Goal: Task Accomplishment & Management: Manage account settings

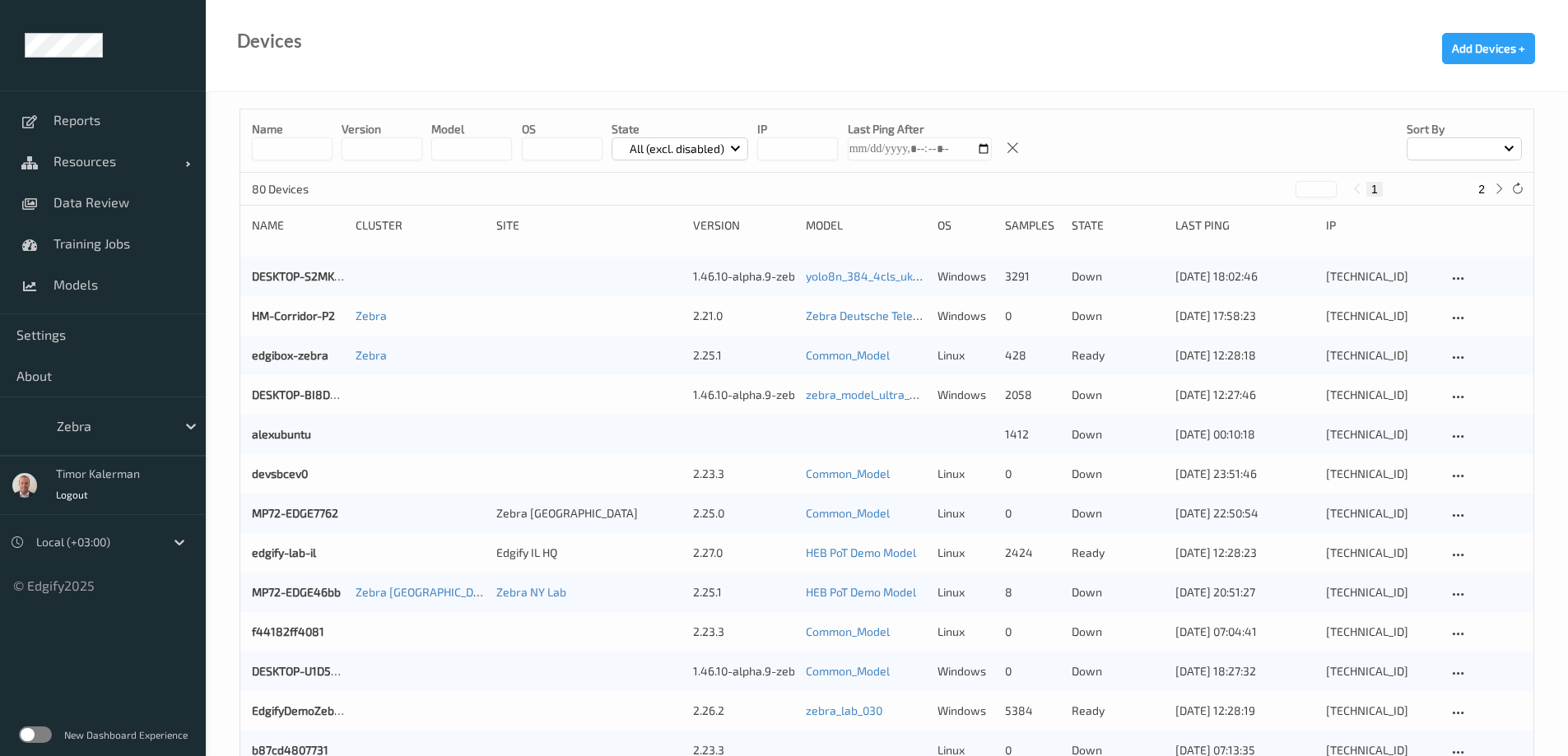
click at [29, 725] on div "New Dashboard Experience" at bounding box center [102, 734] width 206 height 43
click at [33, 735] on label at bounding box center [35, 734] width 33 height 16
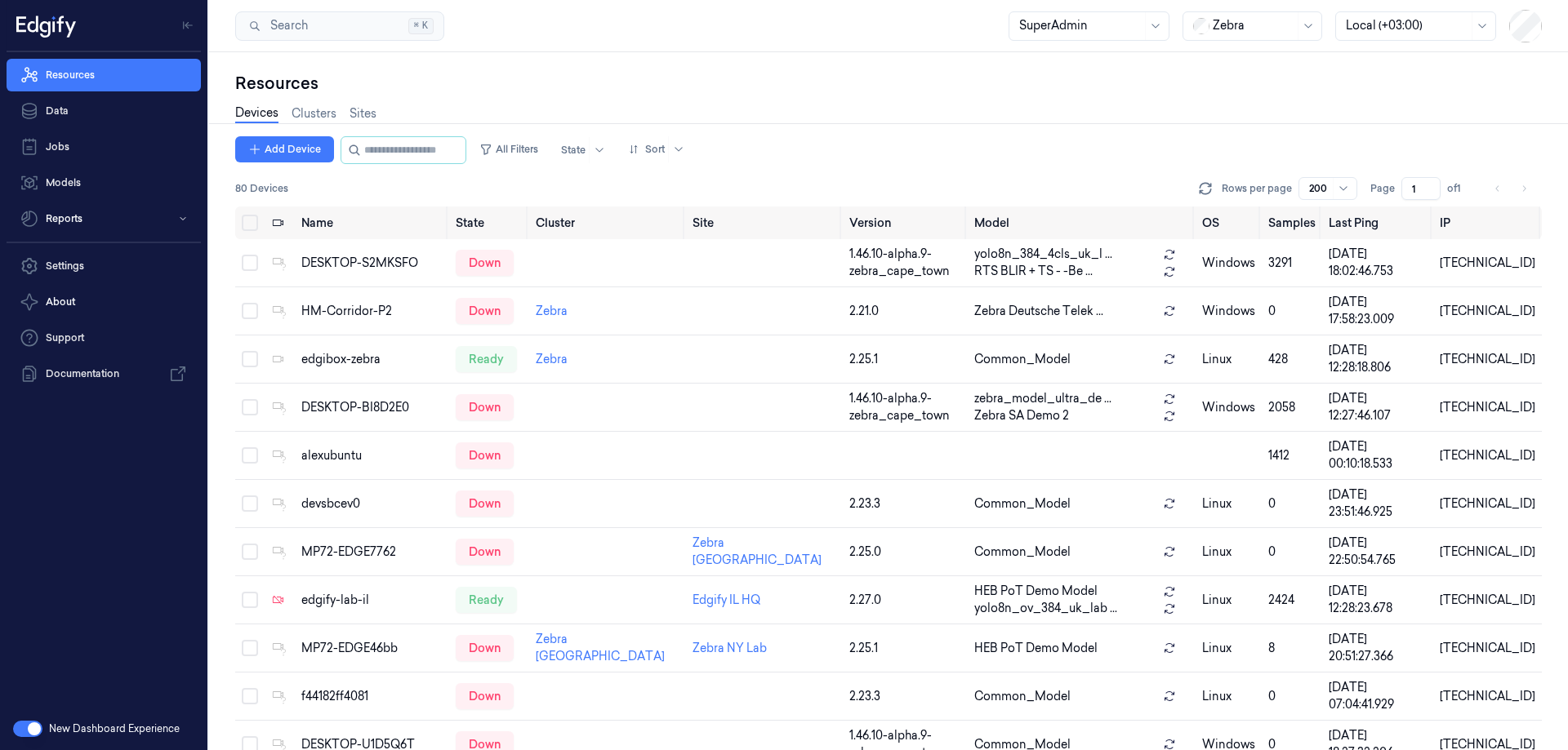
click at [1236, 28] on div at bounding box center [1254, 26] width 82 height 17
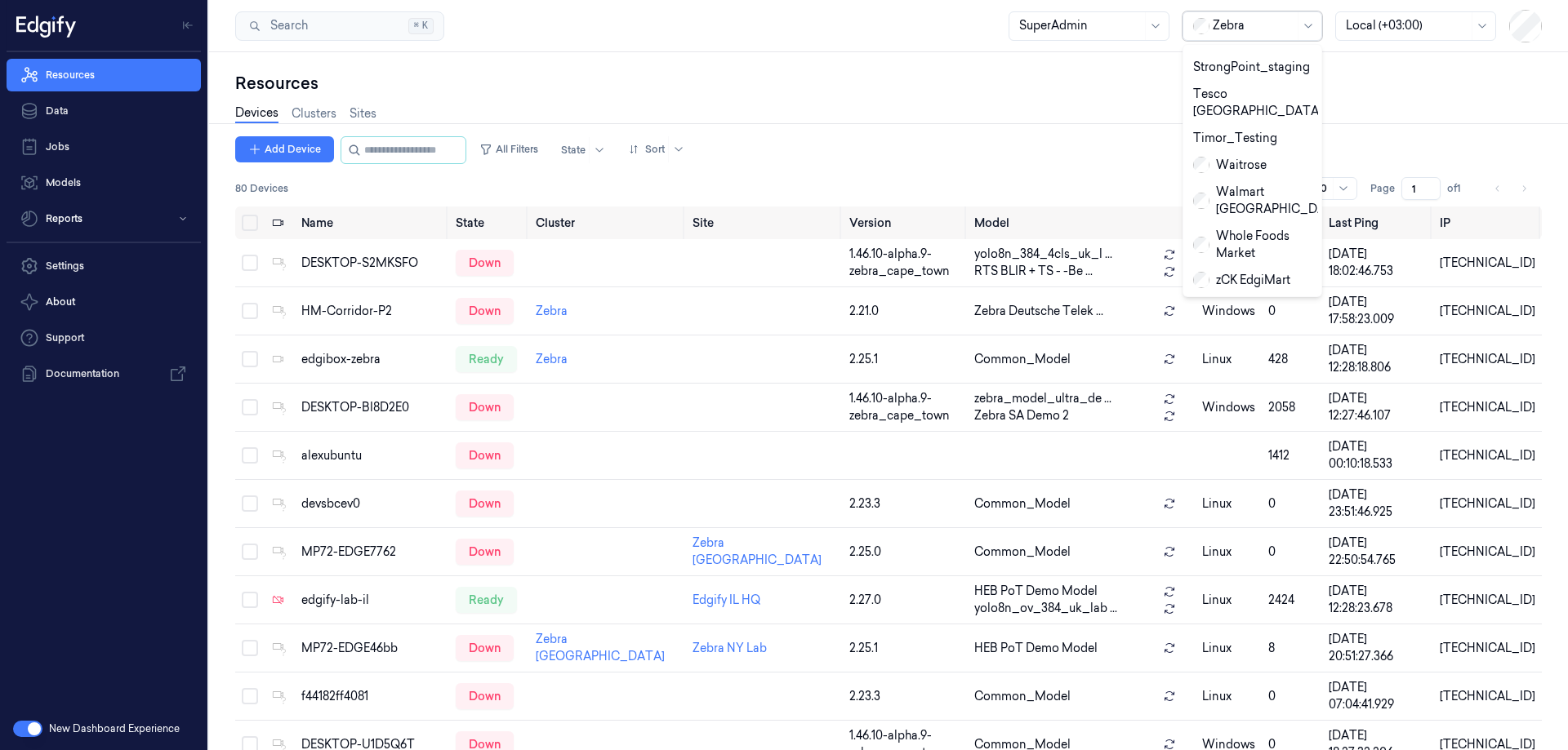
scroll to position [911, 0]
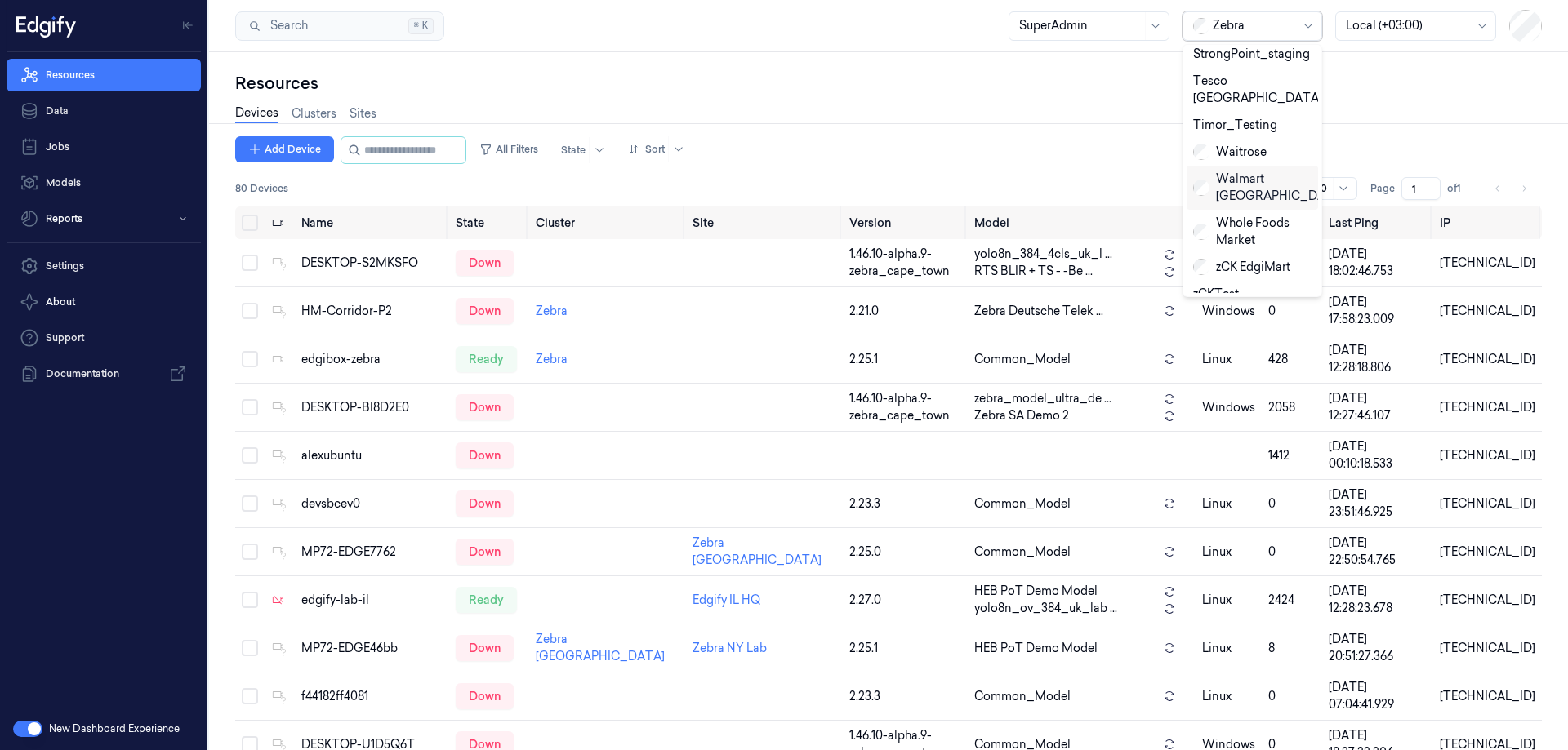
click at [1372, 58] on div "Resources Devices Clusters Sites Add Device All Filters State Sort 80 Devices R…" at bounding box center [888, 401] width 1359 height 698
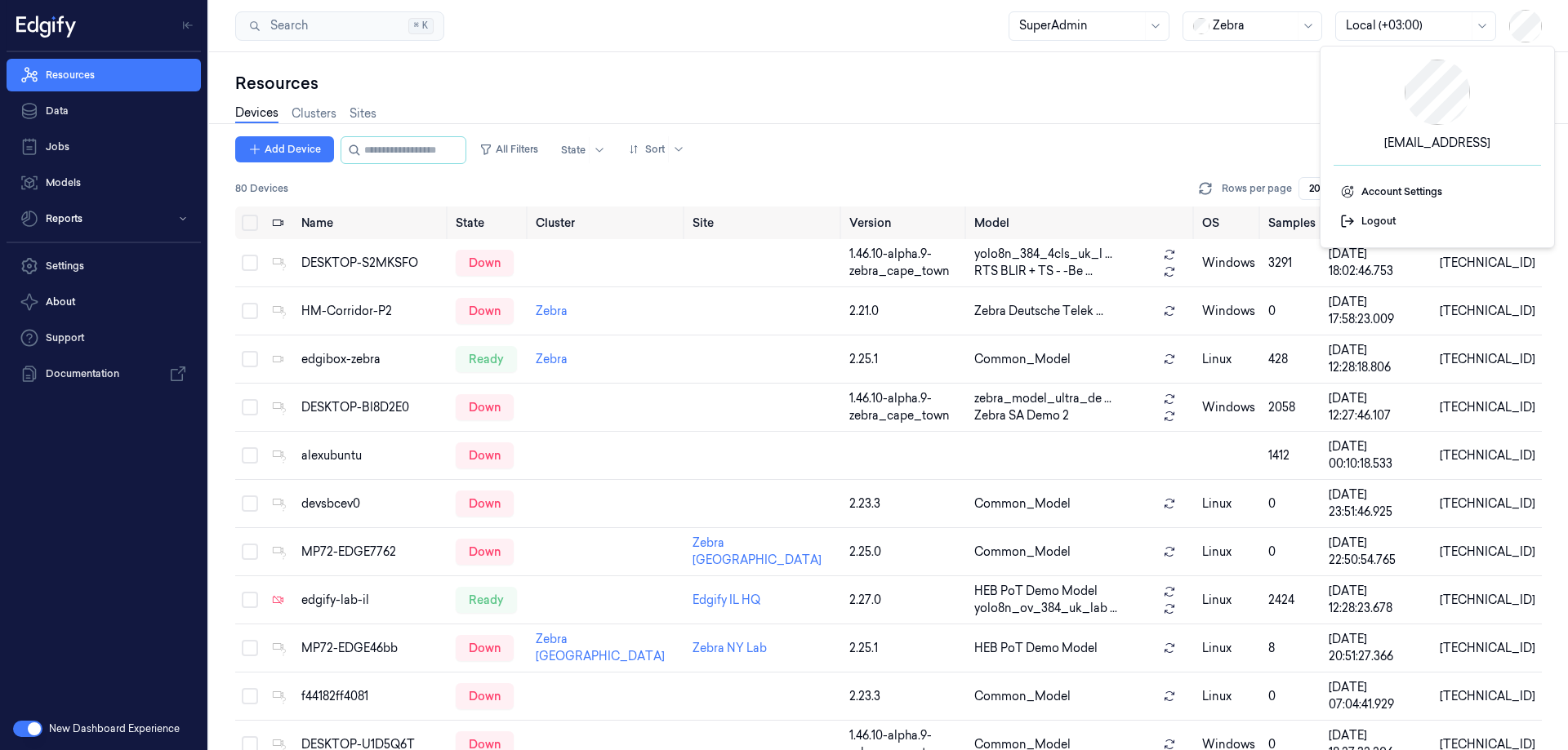
click at [1076, 90] on div "Resources" at bounding box center [889, 83] width 1307 height 23
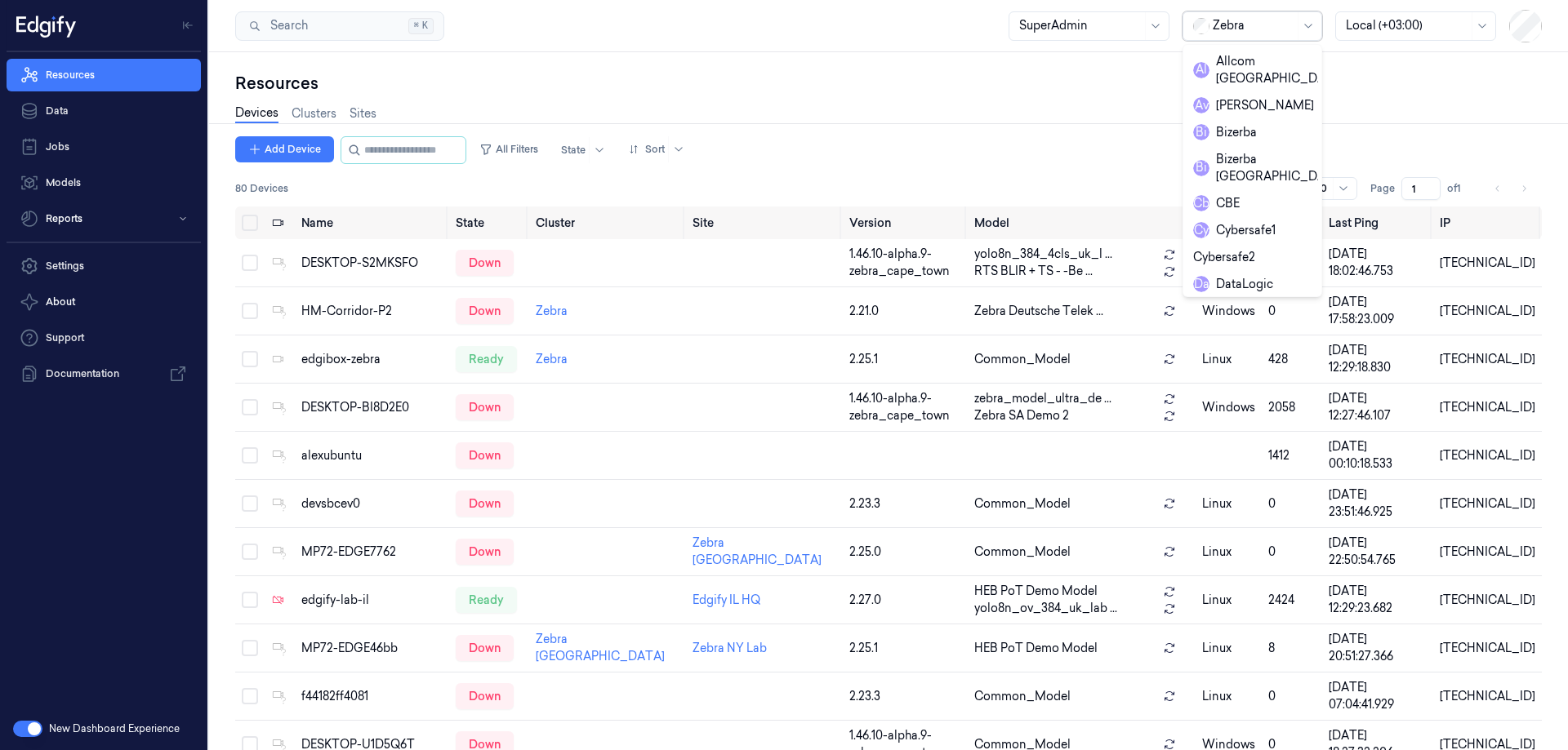
click at [1264, 27] on div at bounding box center [1254, 26] width 82 height 17
click at [1227, 193] on div "edgify" at bounding box center [1222, 202] width 57 height 17
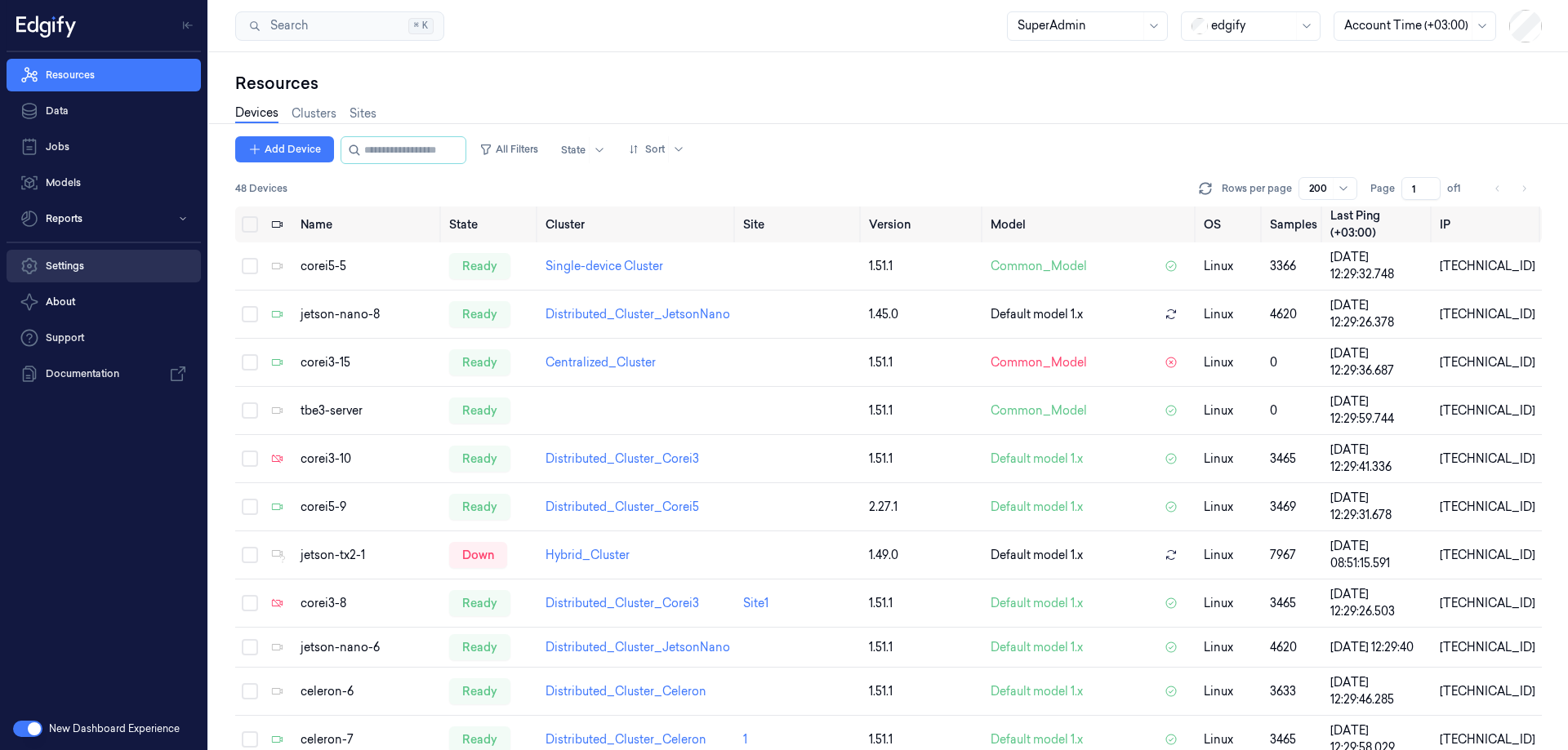
click at [84, 266] on link "Settings" at bounding box center [103, 265] width 194 height 32
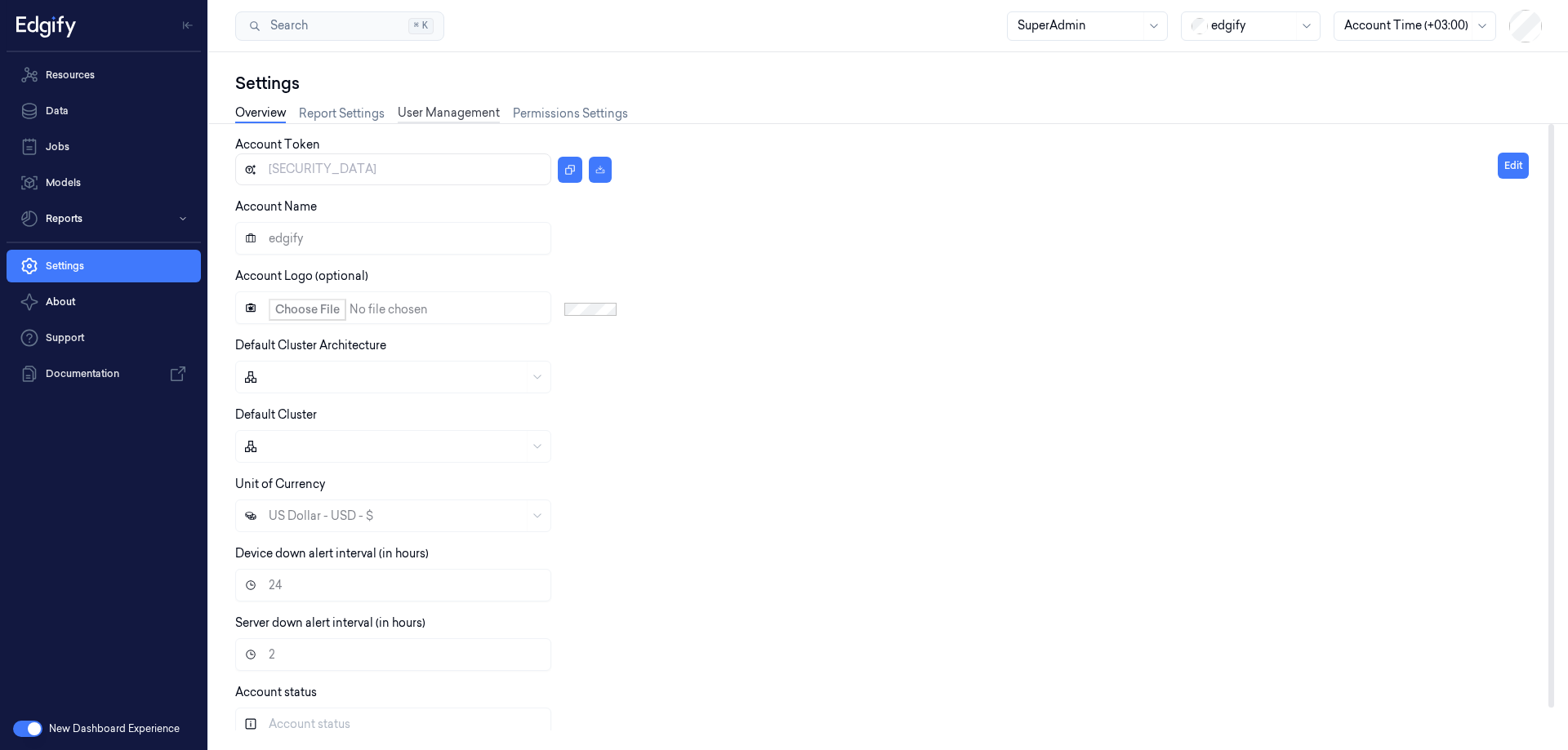
click at [432, 114] on link "User Management" at bounding box center [449, 114] width 102 height 19
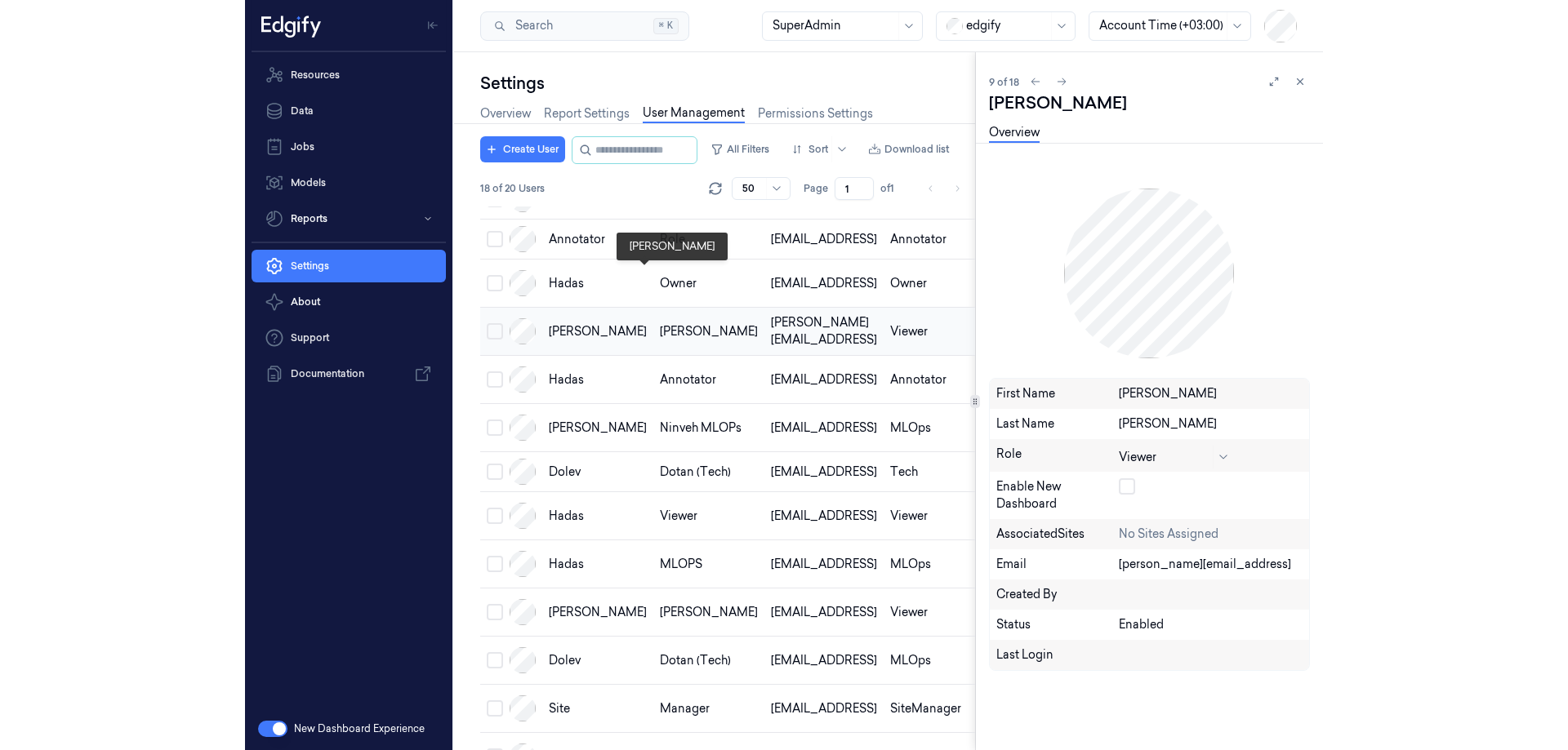
scroll to position [355, 0]
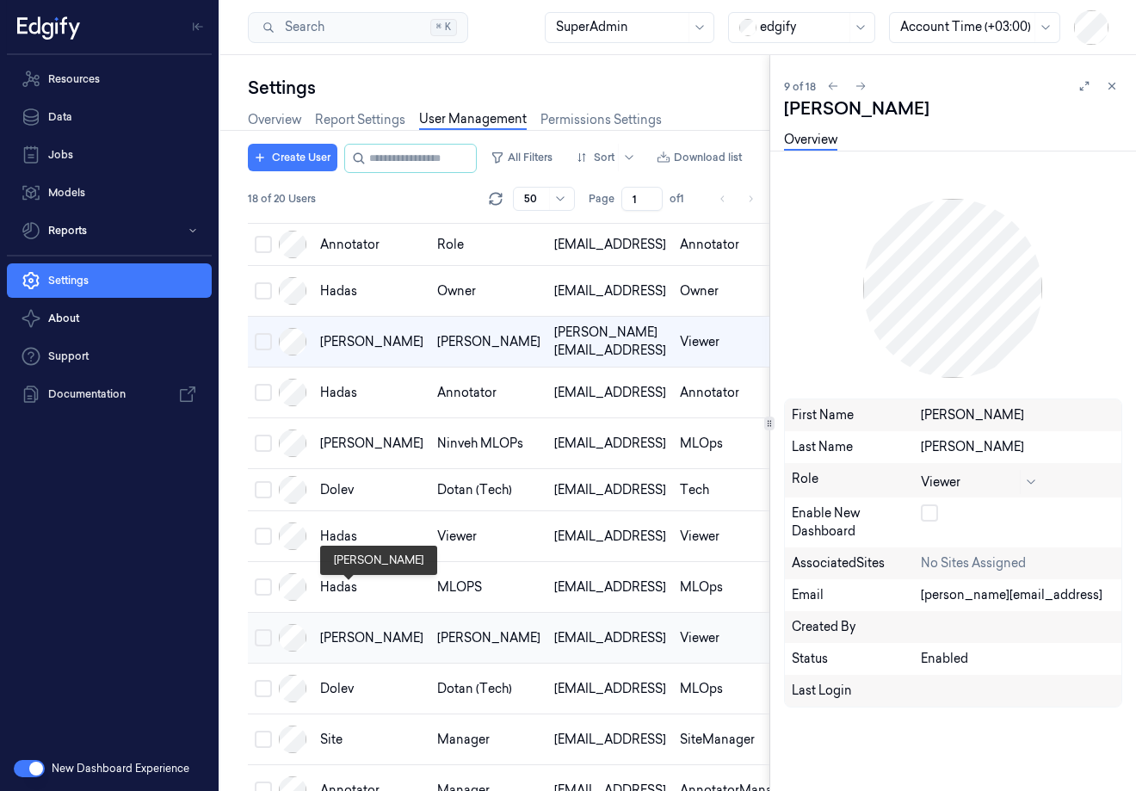
click at [329, 629] on div "[PERSON_NAME]" at bounding box center [371, 638] width 103 height 18
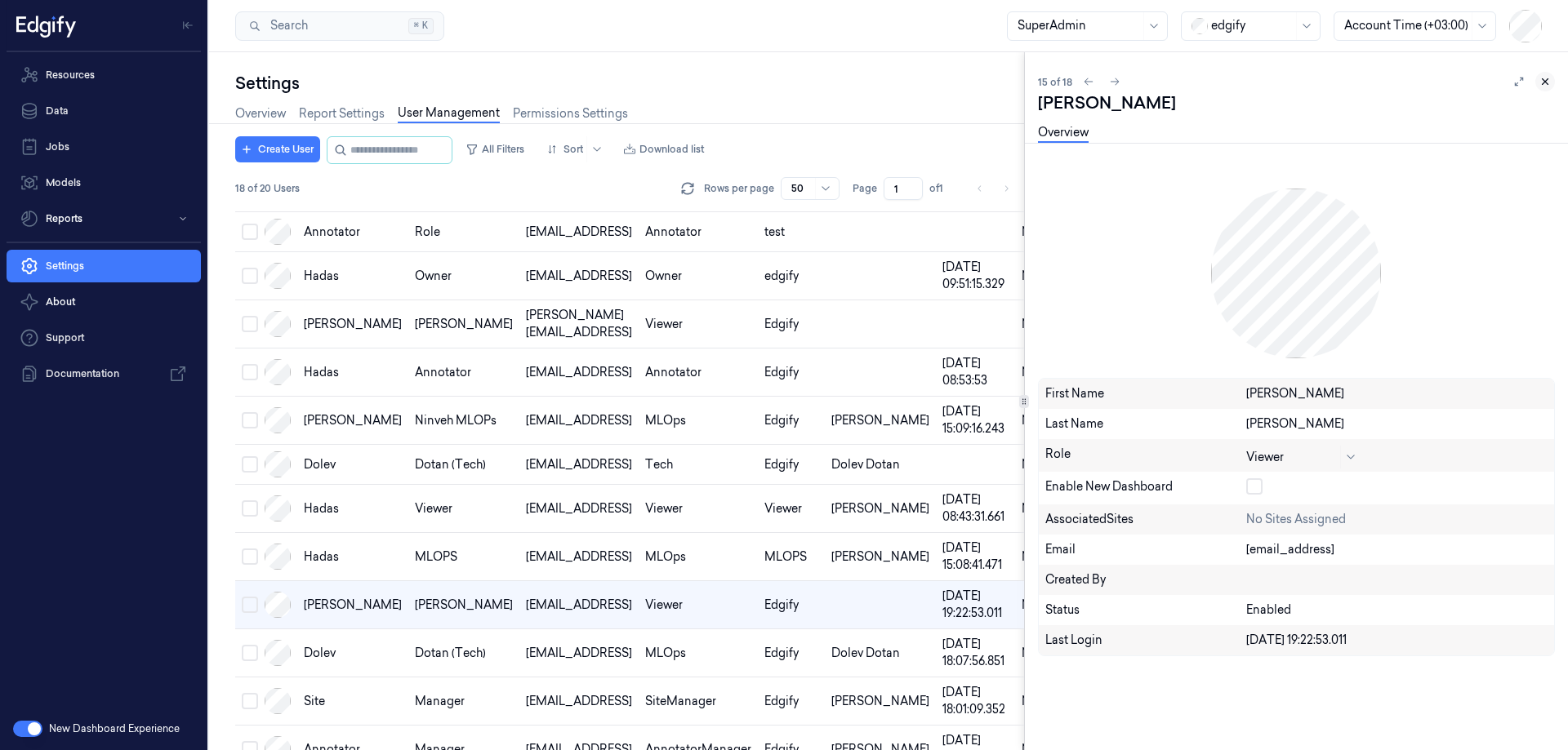
click at [1078, 85] on icon at bounding box center [1545, 82] width 11 height 11
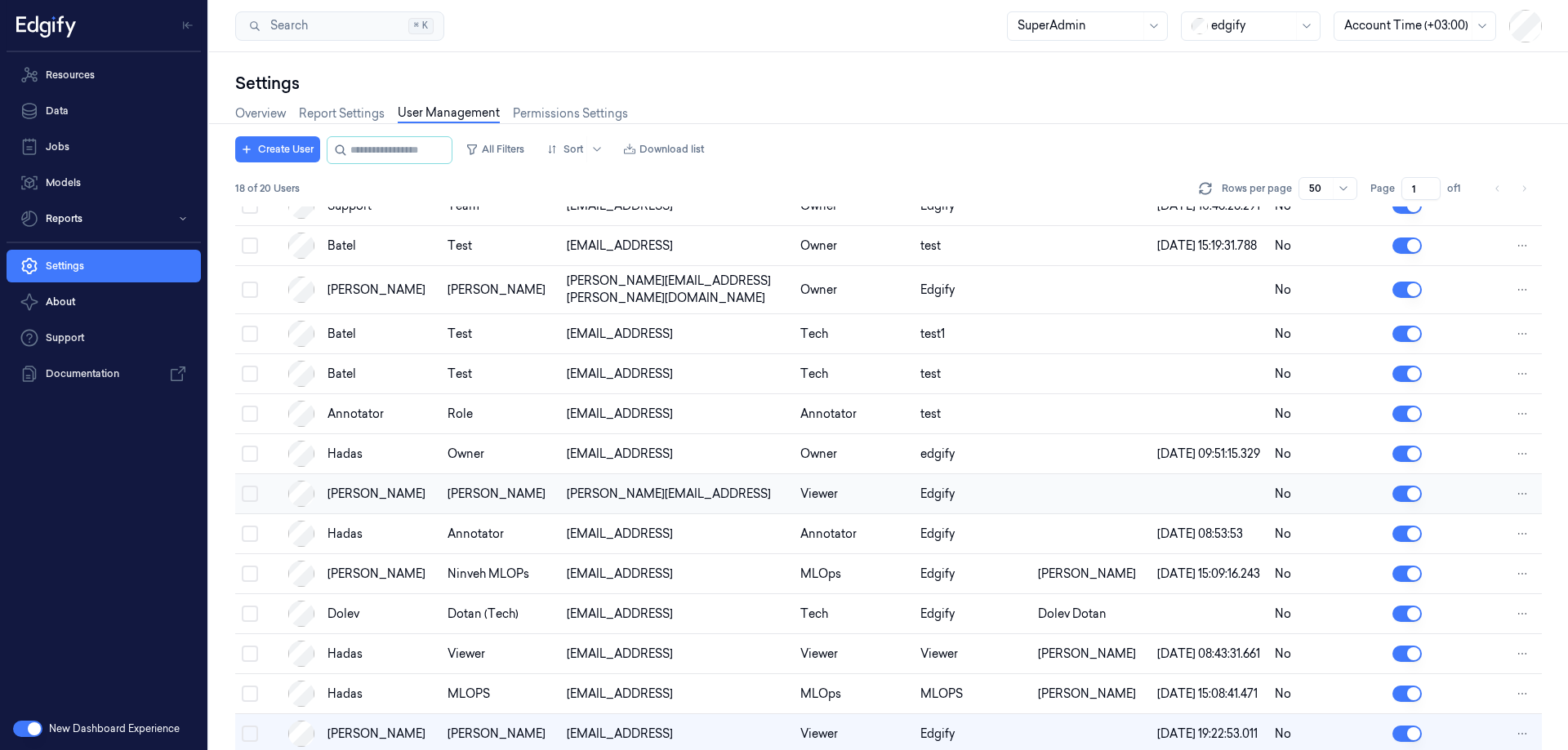
scroll to position [314, 0]
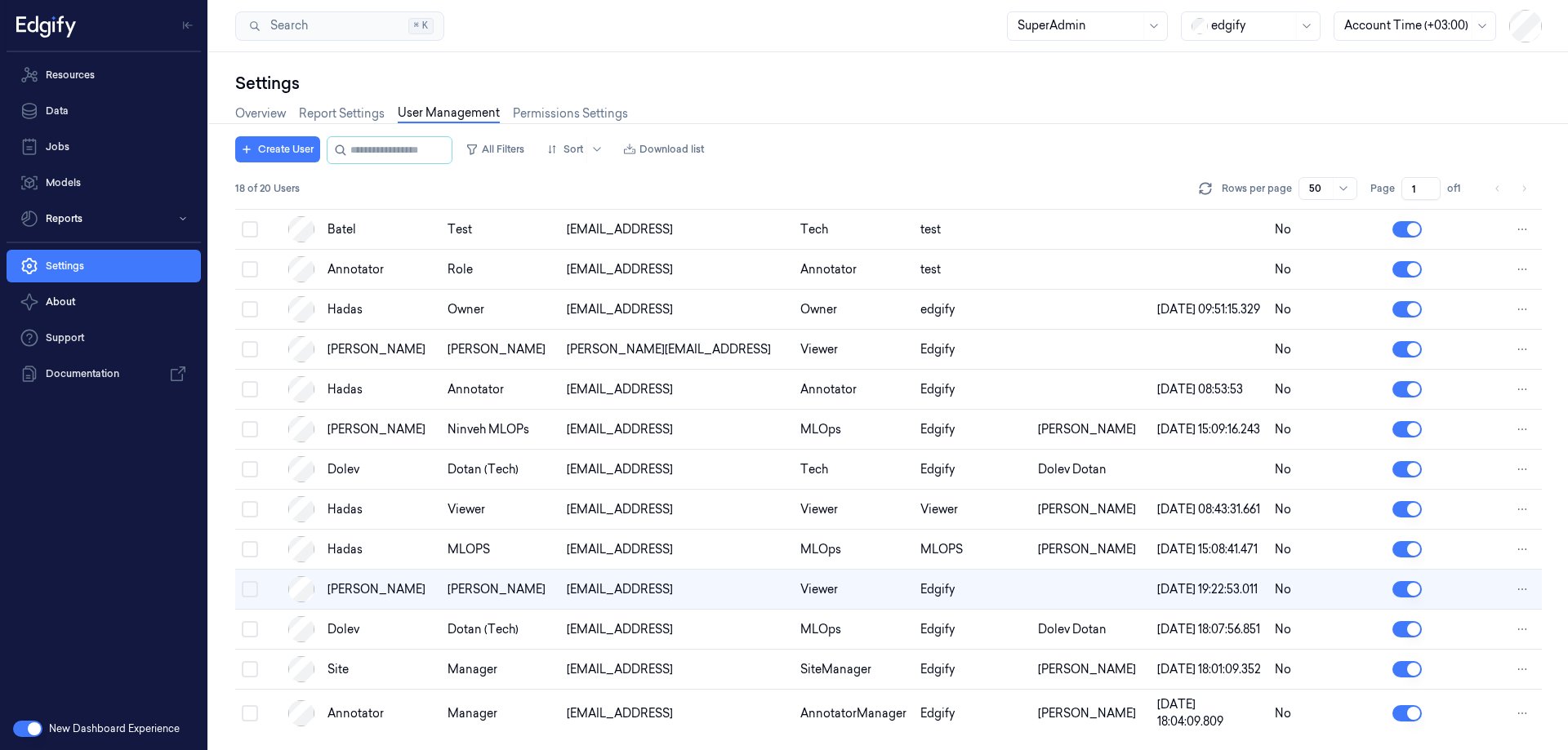
drag, startPoint x: 814, startPoint y: 581, endPoint x: 1176, endPoint y: 98, distance: 603.6
click at [1078, 98] on div "Overview Report Settings User Management Permissions Settings" at bounding box center [889, 116] width 1307 height 42
